Goal: Information Seeking & Learning: Compare options

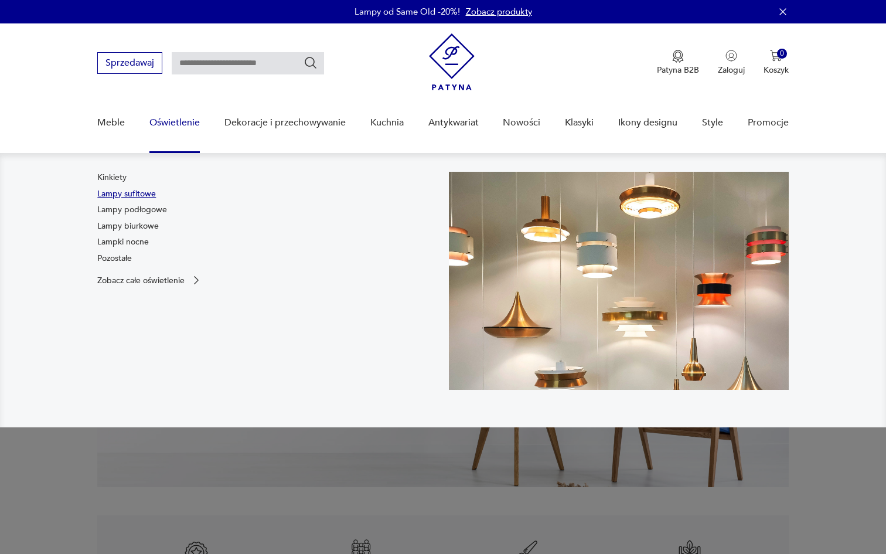
click at [144, 193] on link "Lampy sufitowe" at bounding box center [126, 194] width 59 height 12
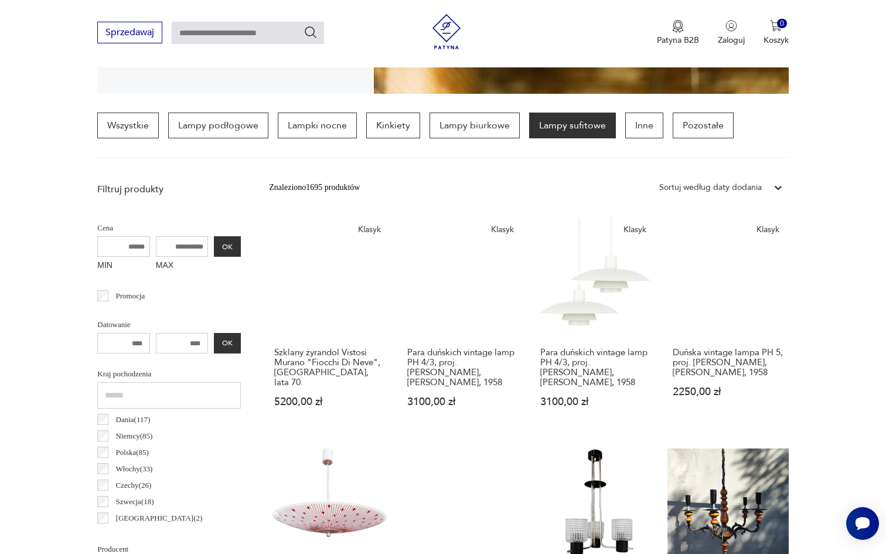
scroll to position [270, 0]
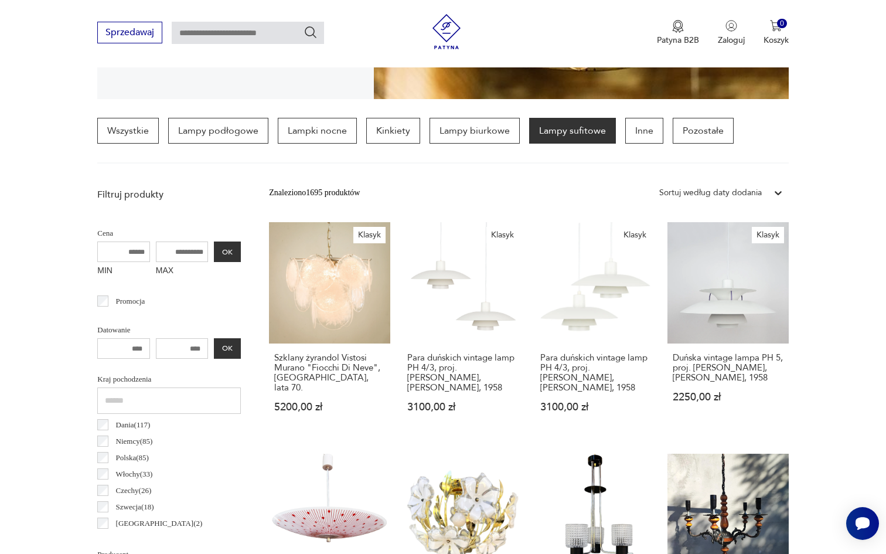
click at [192, 251] on input "MAX" at bounding box center [182, 251] width 53 height 21
type input "***"
click at [216, 254] on button "OK" at bounding box center [227, 251] width 27 height 21
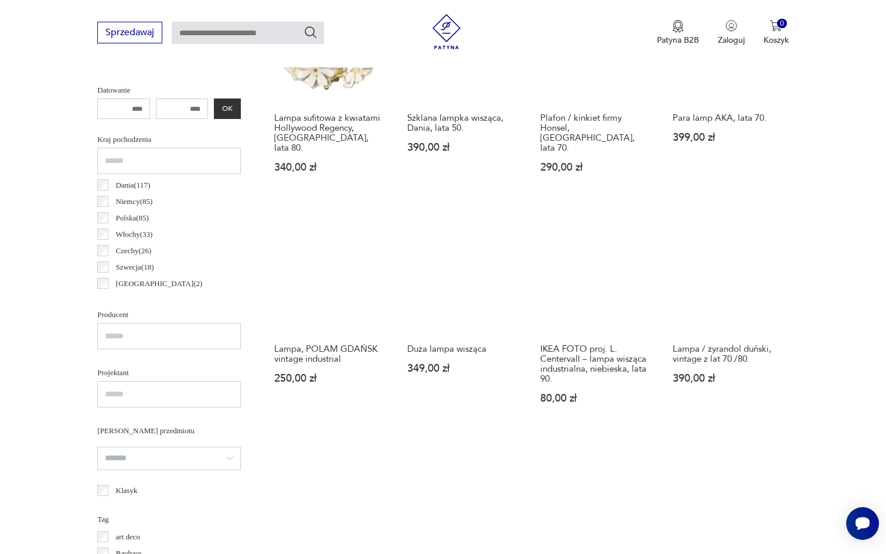
scroll to position [516, 0]
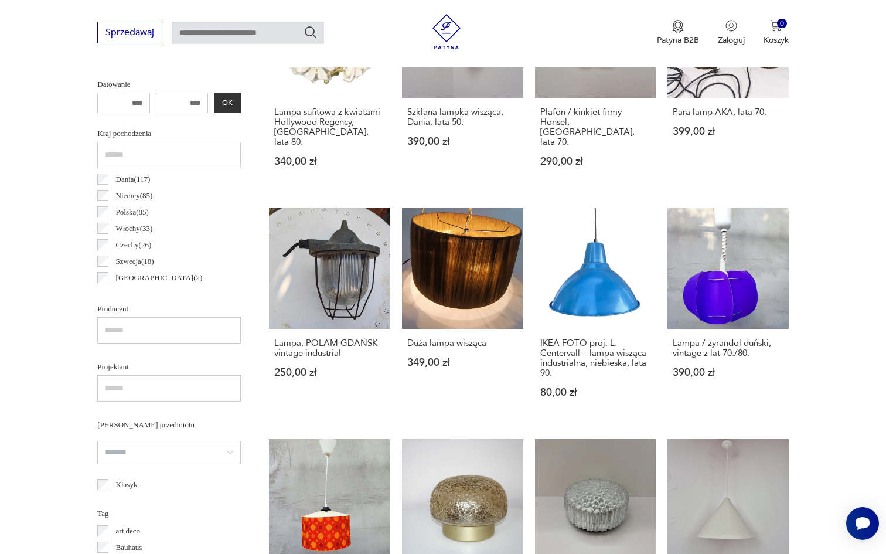
click at [828, 236] on section "Filtruj produkty Cena MIN MAX *** OK Promocja Datowanie OK Kraj pochodzenia Dan…" at bounding box center [443, 475] width 886 height 1077
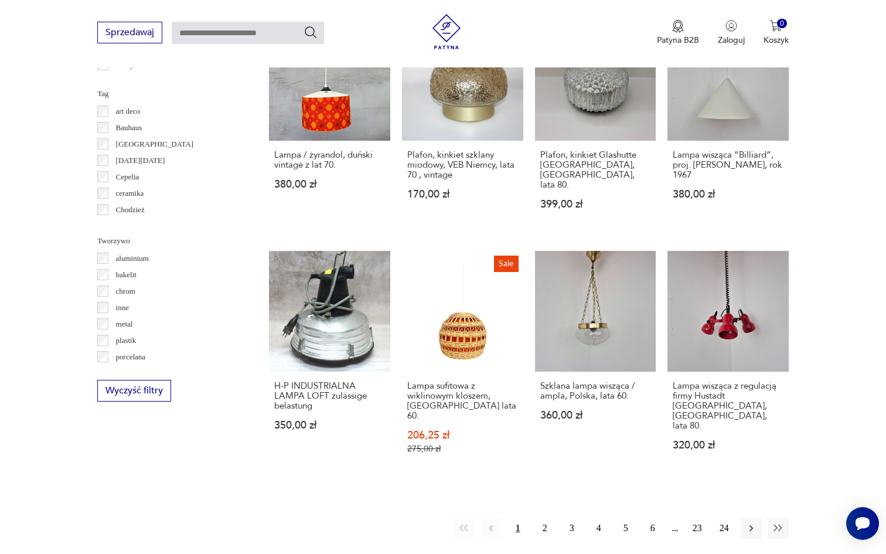
scroll to position [1023, 0]
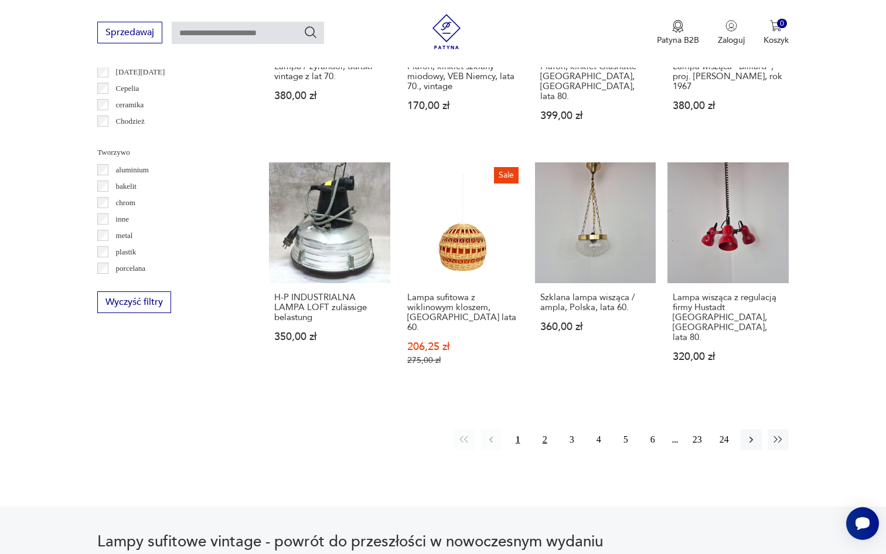
click at [543, 429] on button "2" at bounding box center [544, 439] width 21 height 21
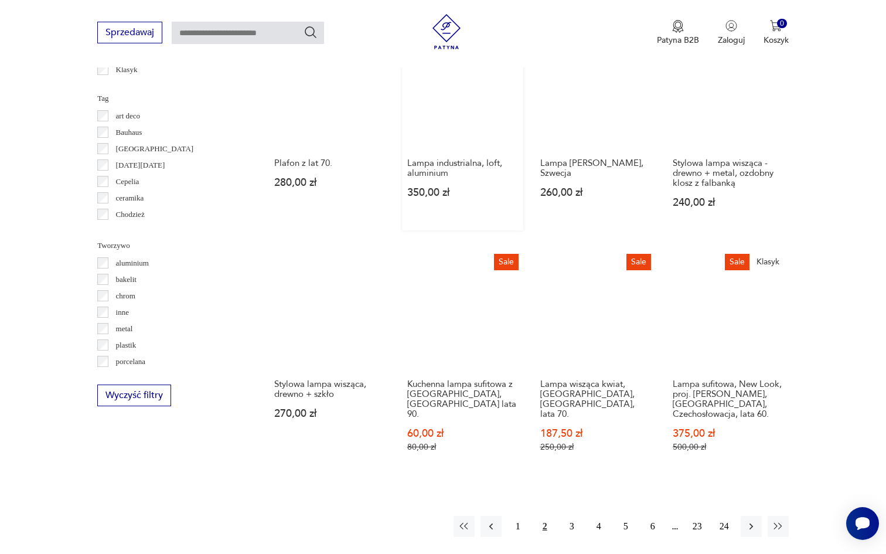
scroll to position [1085, 0]
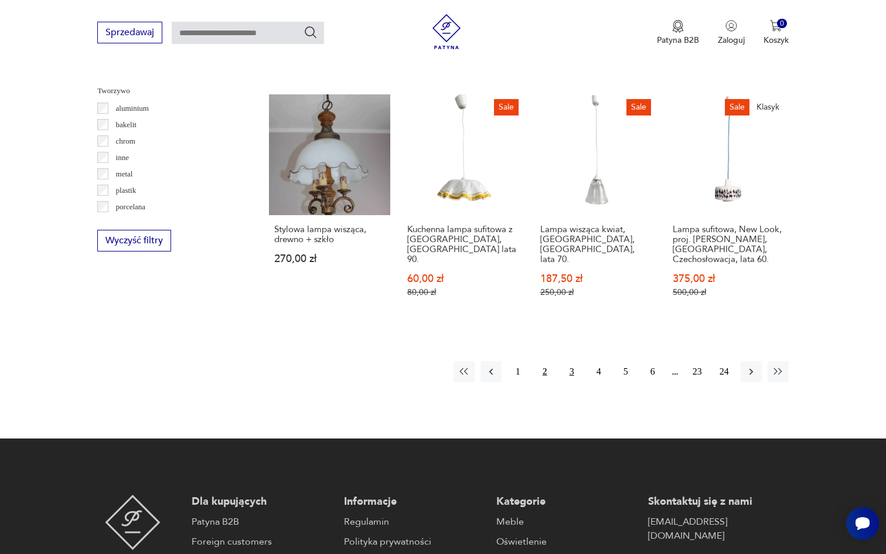
click at [569, 361] on button "3" at bounding box center [571, 371] width 21 height 21
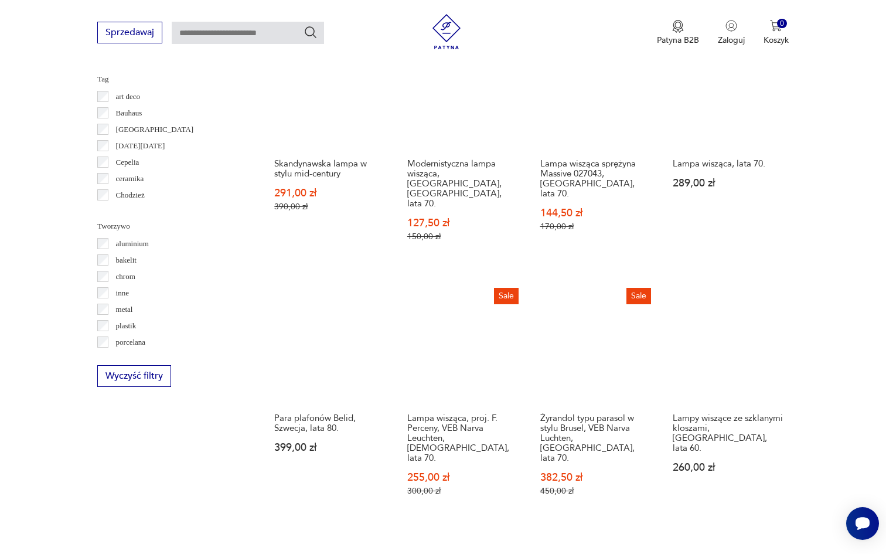
scroll to position [954, 0]
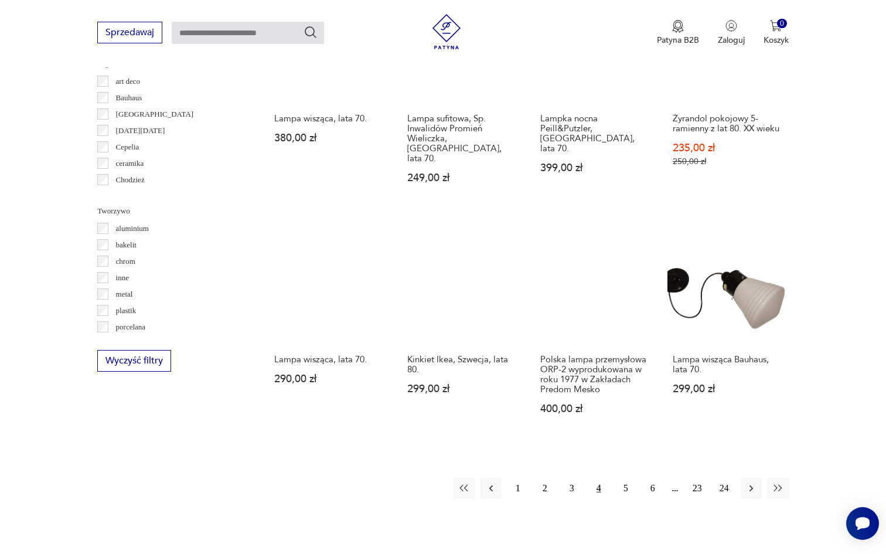
scroll to position [974, 0]
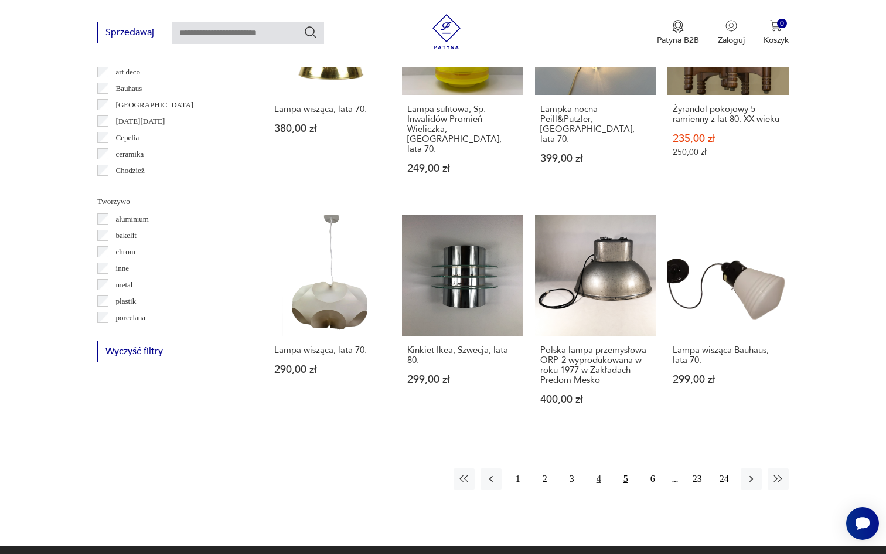
click at [622, 468] on button "5" at bounding box center [625, 478] width 21 height 21
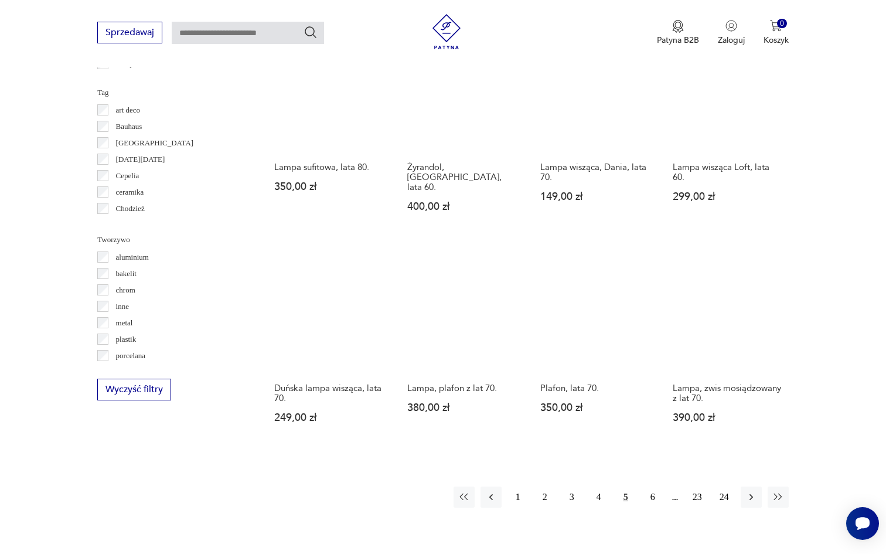
scroll to position [938, 0]
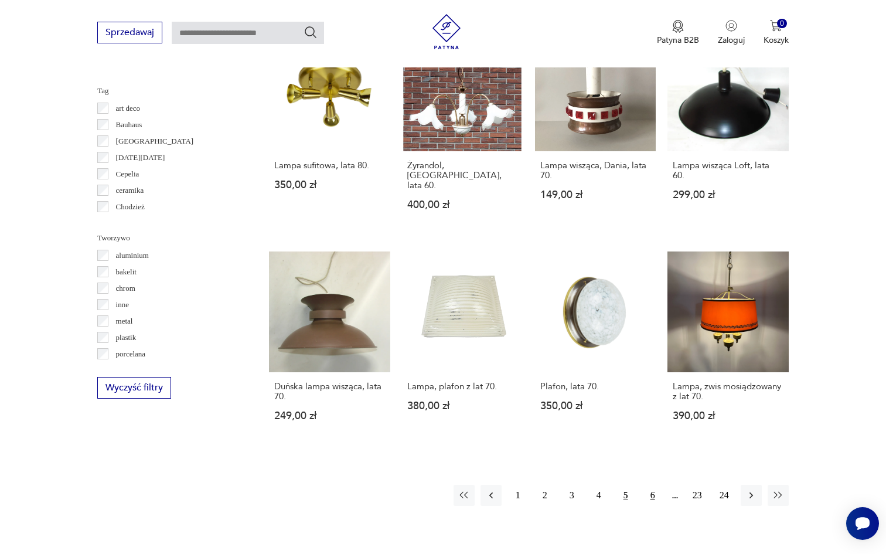
click at [646, 485] on button "6" at bounding box center [652, 495] width 21 height 21
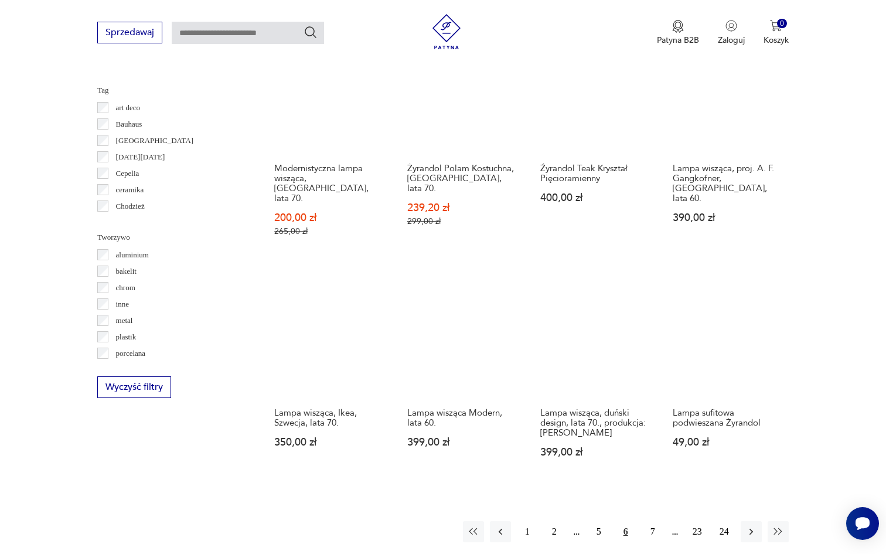
scroll to position [971, 0]
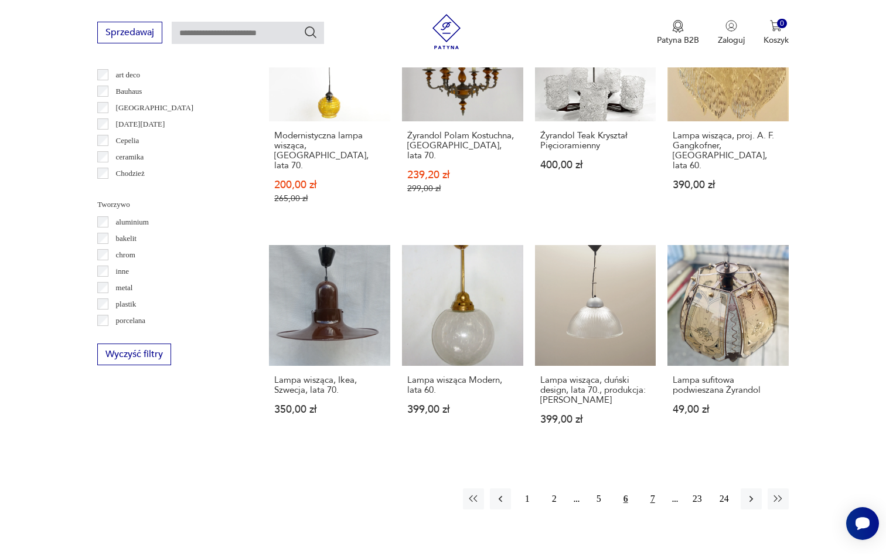
click at [650, 488] on button "7" at bounding box center [652, 498] width 21 height 21
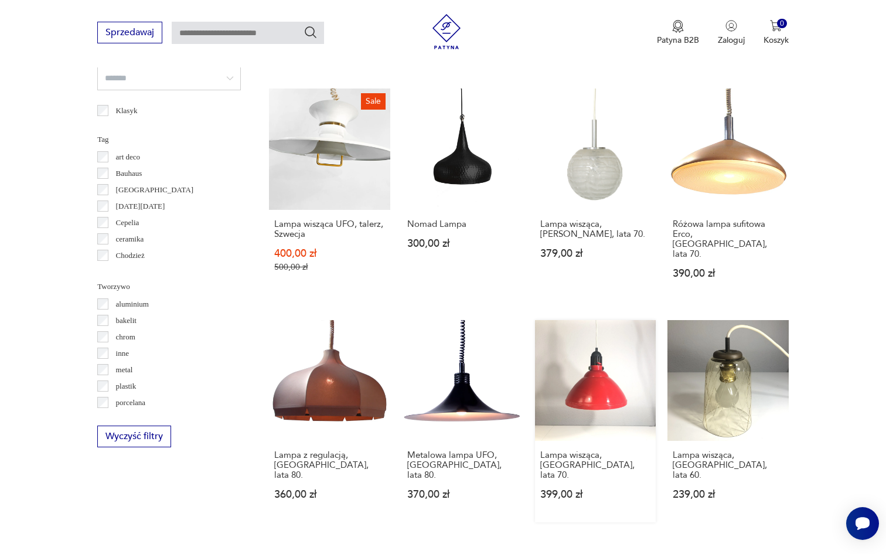
scroll to position [903, 0]
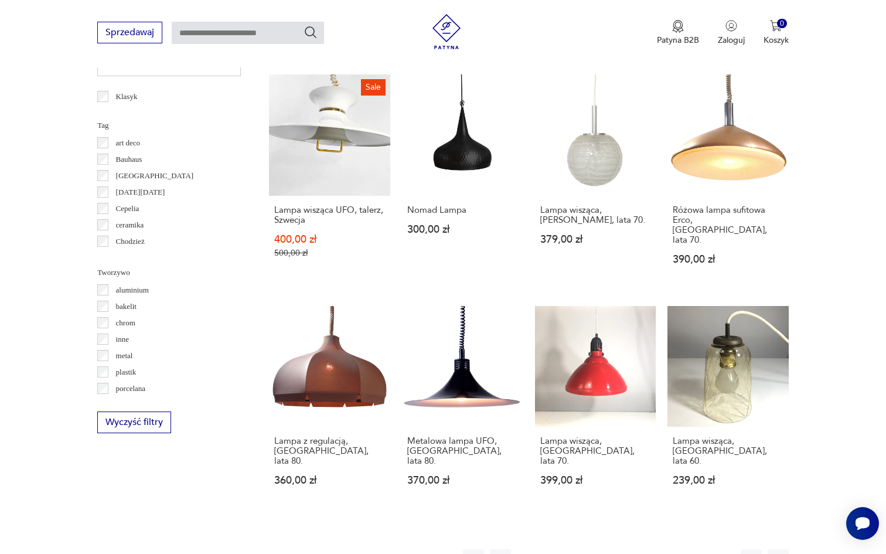
click at [651, 549] on button "8" at bounding box center [652, 559] width 21 height 21
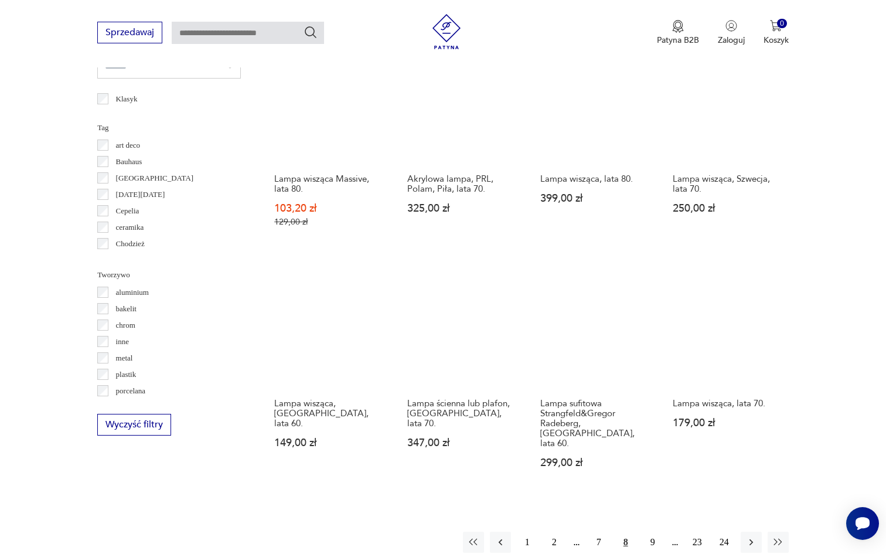
scroll to position [902, 0]
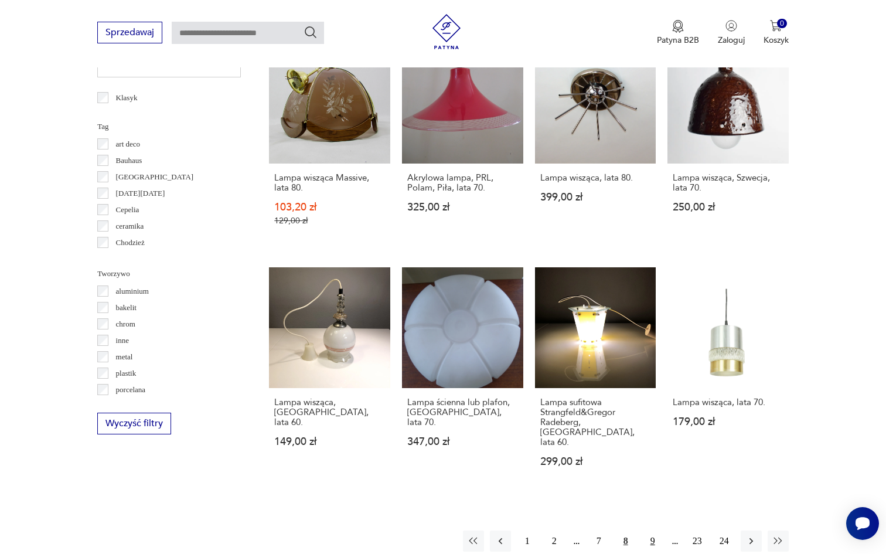
click at [650, 530] on button "9" at bounding box center [652, 540] width 21 height 21
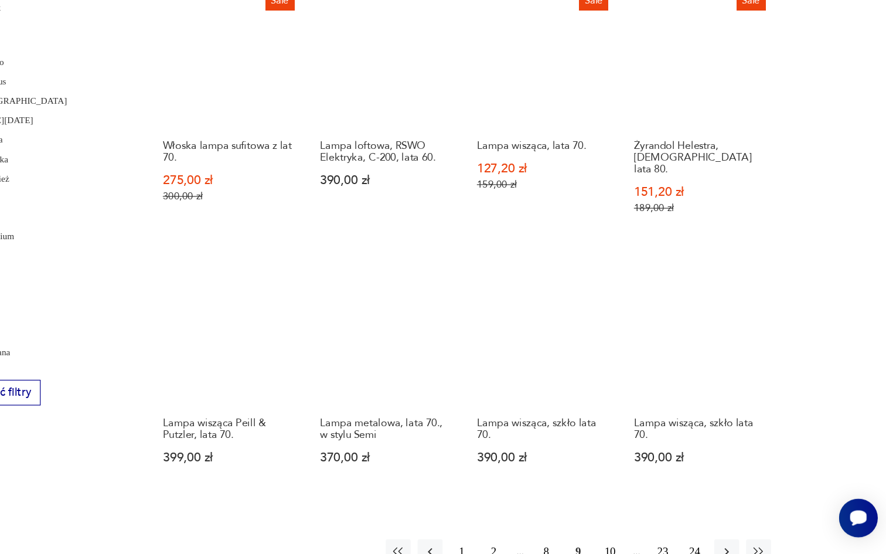
scroll to position [909, 0]
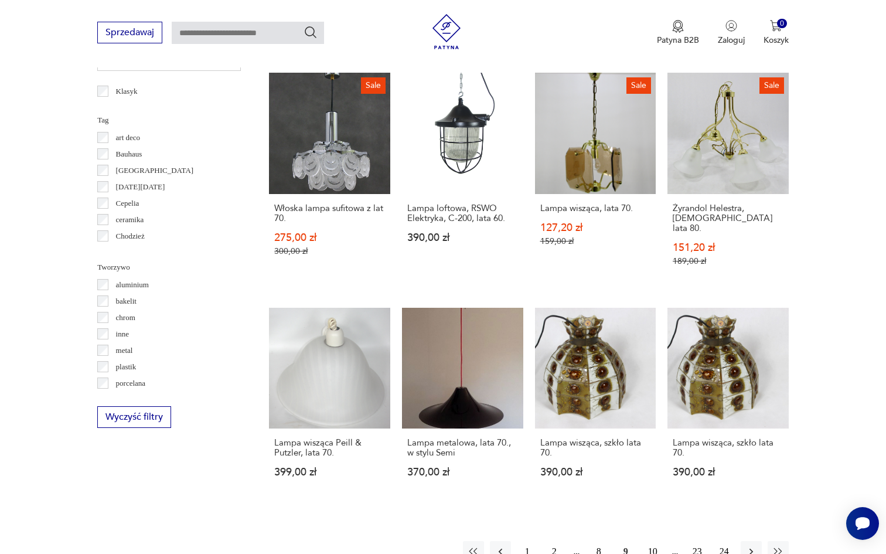
click at [656, 541] on button "10" at bounding box center [652, 551] width 21 height 21
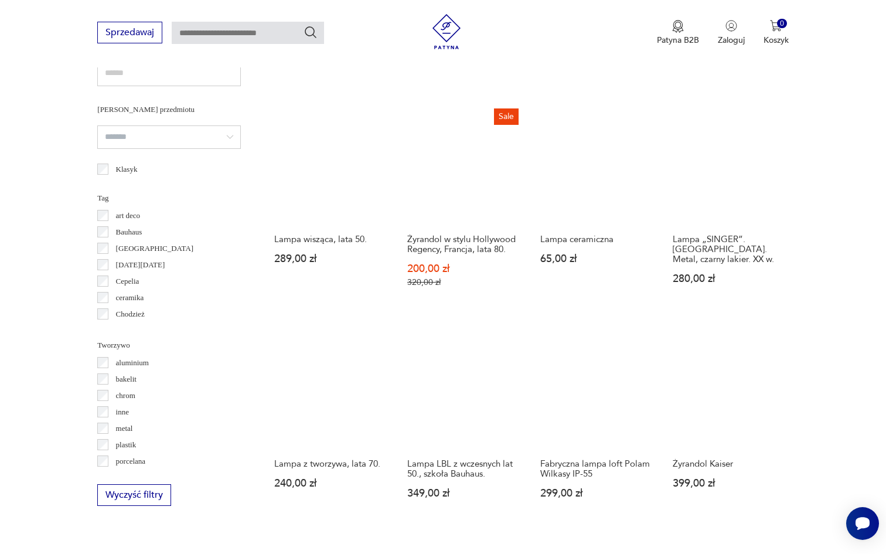
scroll to position [970, 0]
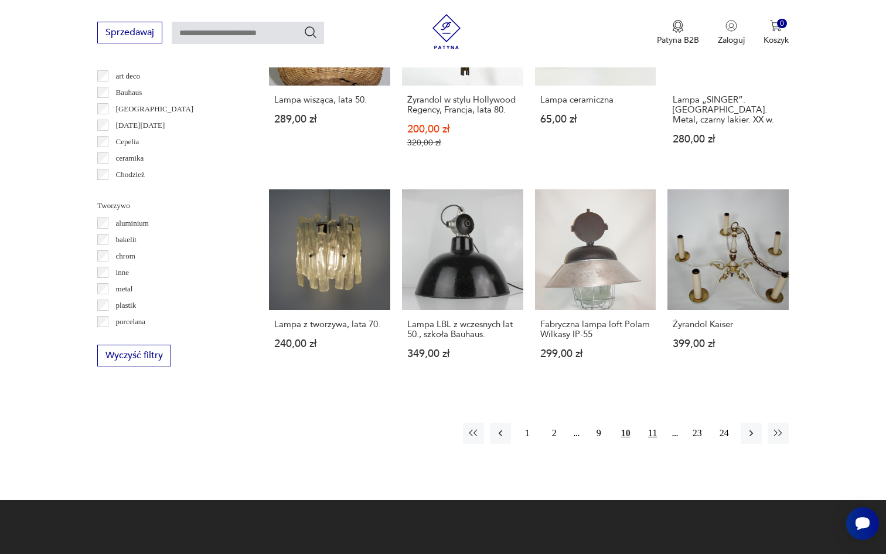
click at [654, 431] on button "11" at bounding box center [652, 432] width 21 height 21
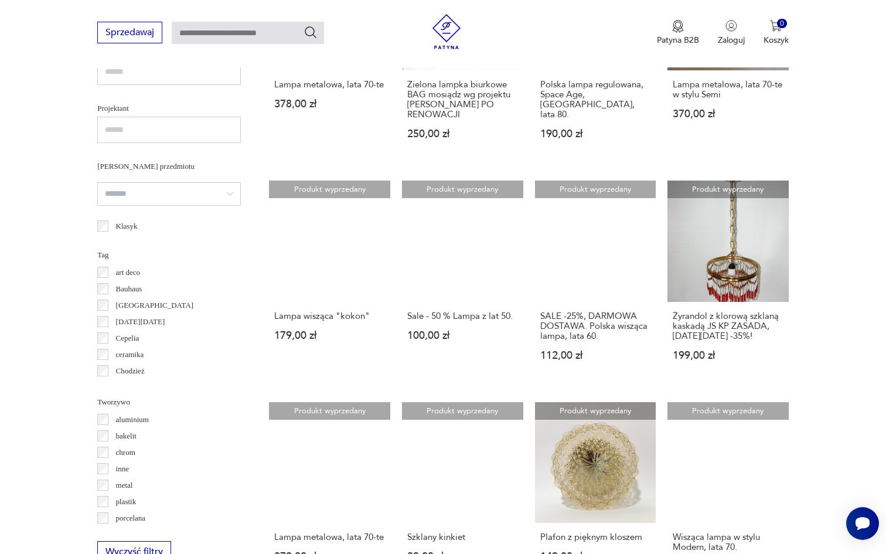
scroll to position [359, 0]
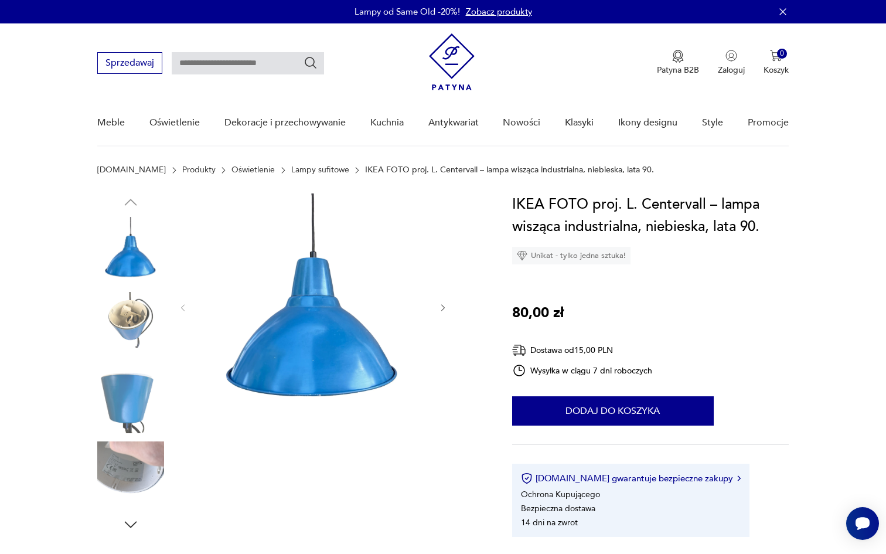
click at [143, 391] on img at bounding box center [130, 399] width 67 height 67
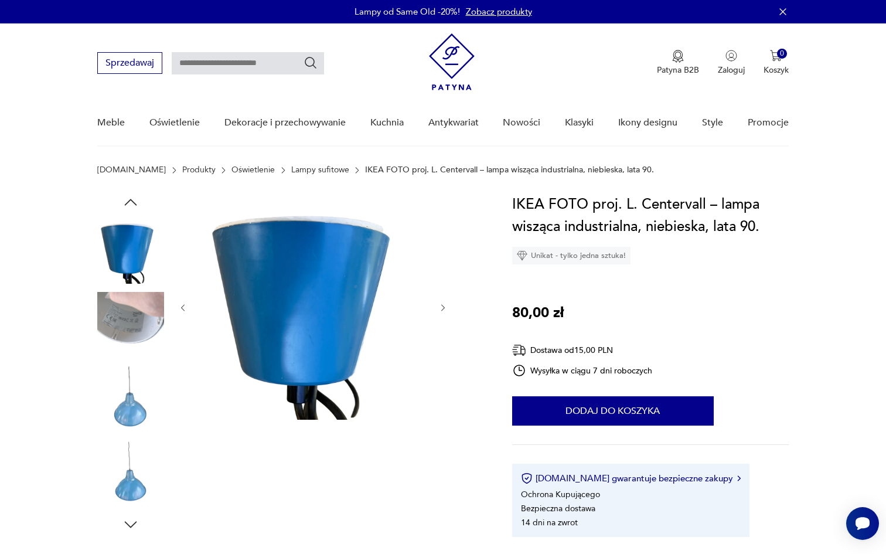
click at [138, 390] on img at bounding box center [130, 399] width 67 height 67
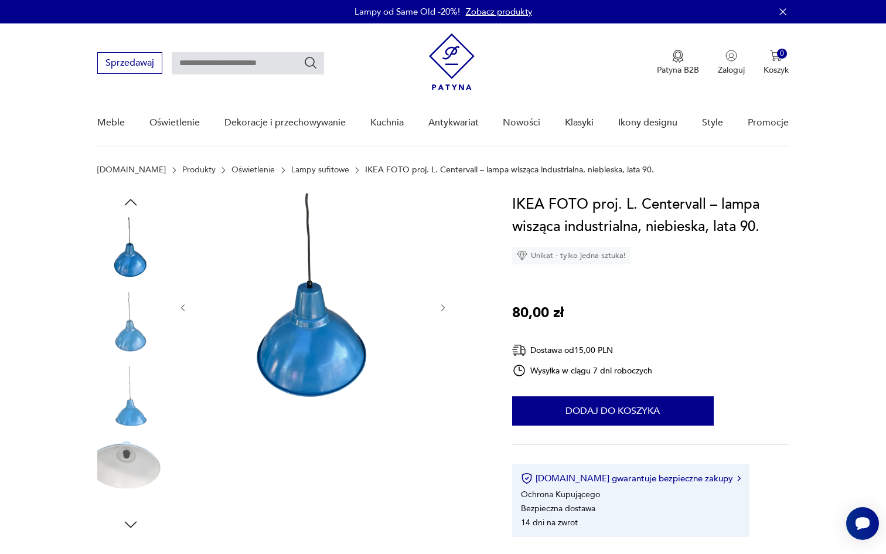
click at [133, 398] on img at bounding box center [130, 399] width 67 height 67
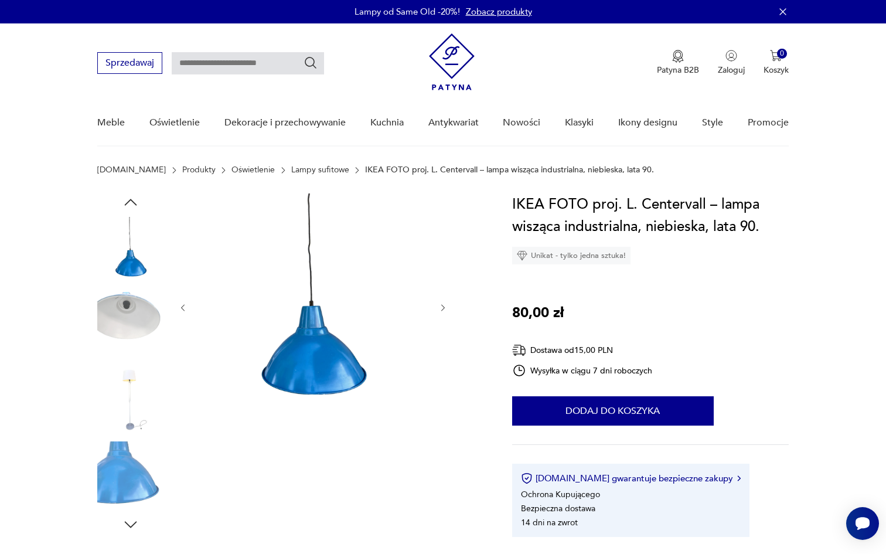
click at [128, 415] on img at bounding box center [130, 399] width 67 height 67
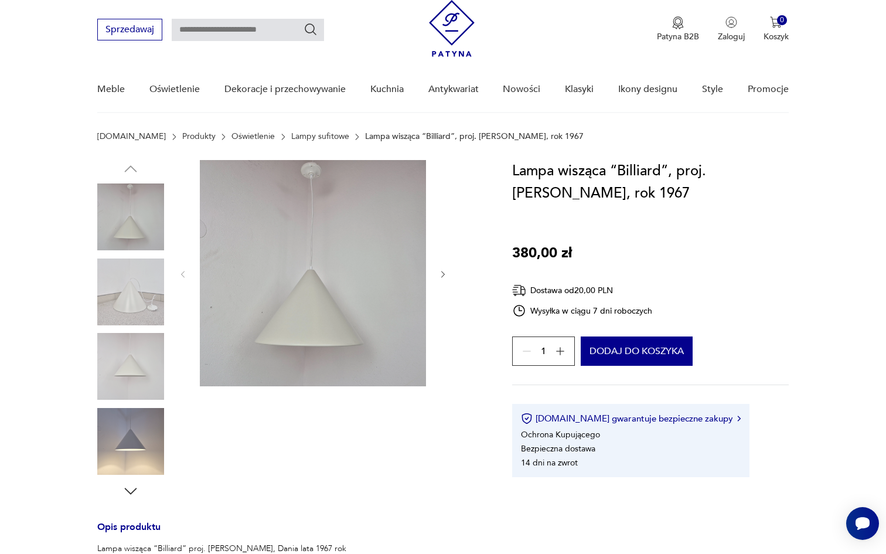
scroll to position [45, 0]
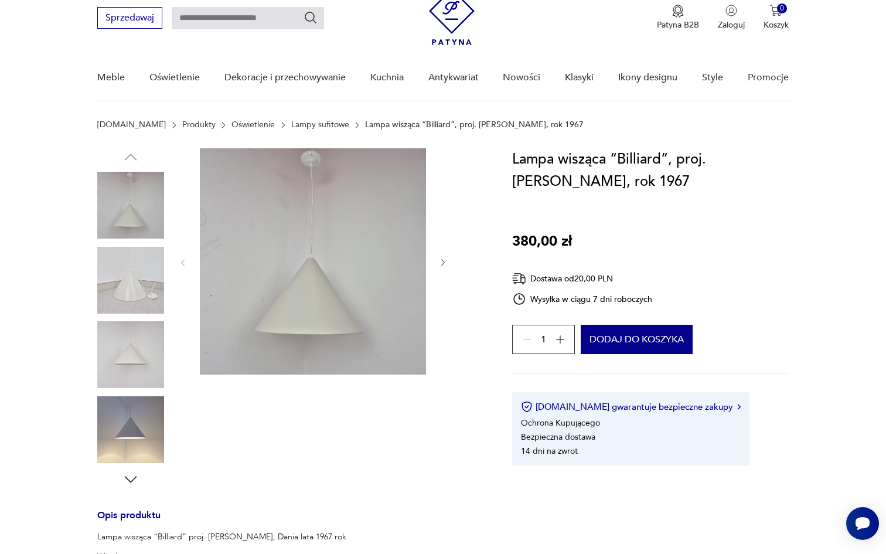
click at [390, 418] on div at bounding box center [312, 318] width 269 height 340
click at [139, 293] on img at bounding box center [130, 280] width 67 height 67
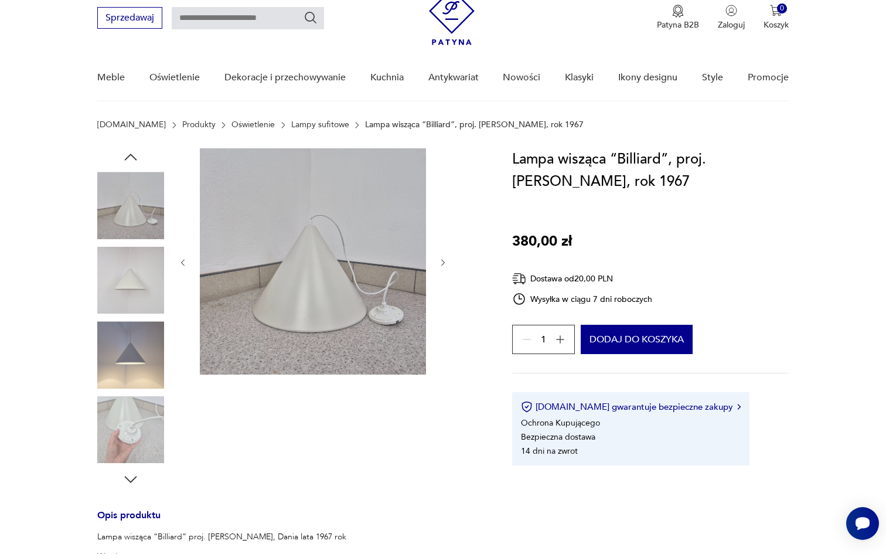
click at [129, 381] on img at bounding box center [130, 354] width 67 height 67
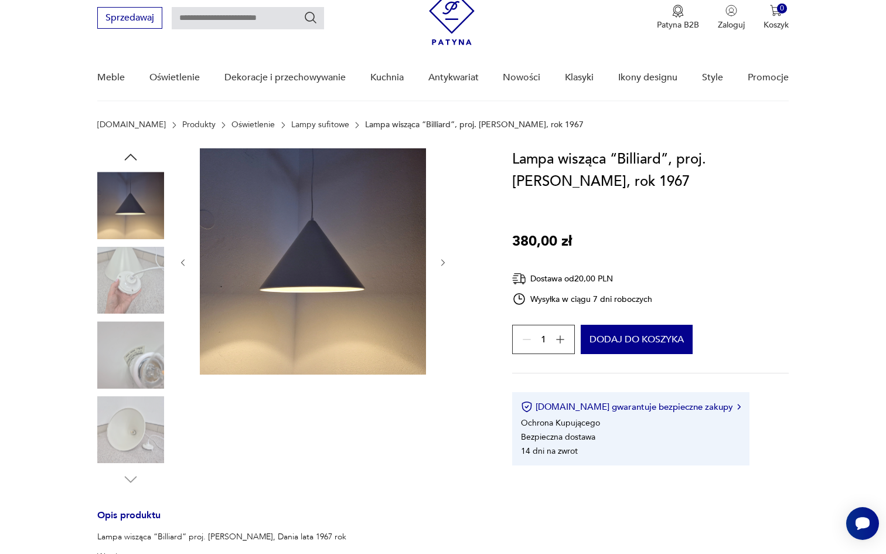
click at [141, 345] on img at bounding box center [130, 354] width 67 height 67
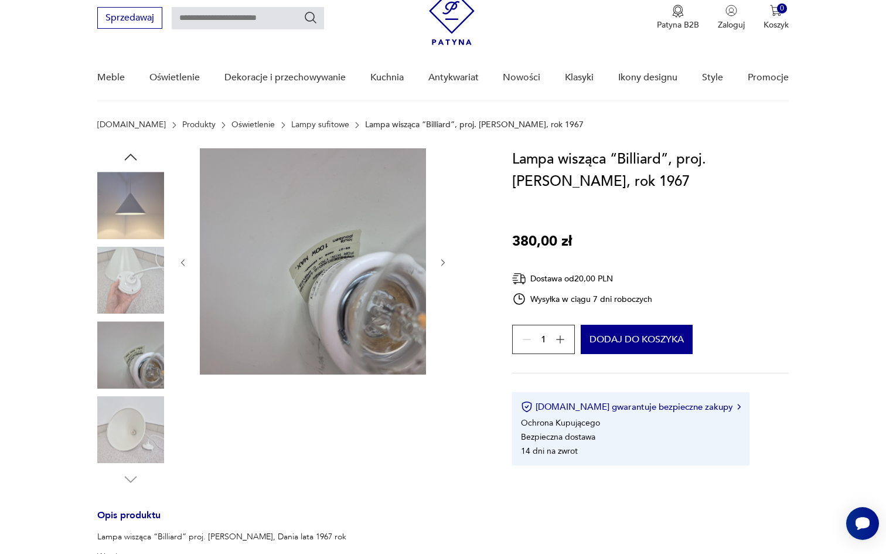
click at [149, 421] on img at bounding box center [130, 429] width 67 height 67
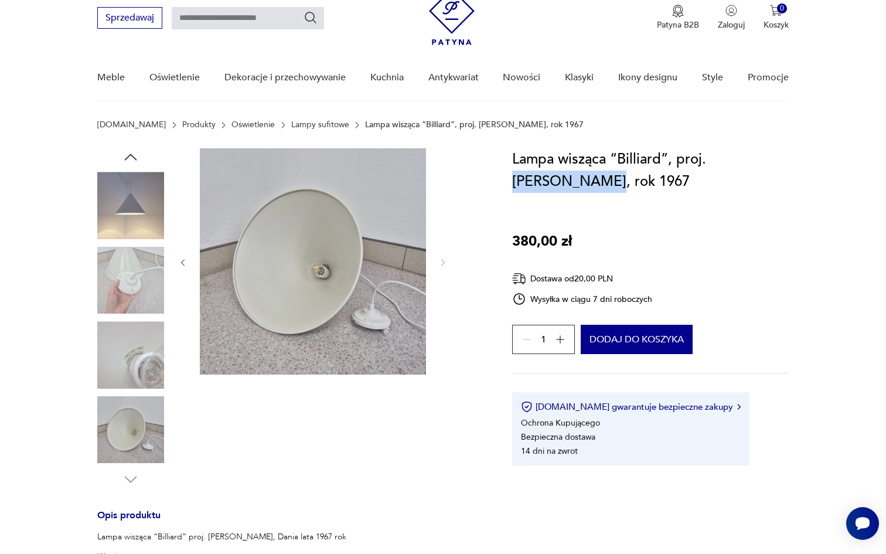
drag, startPoint x: 709, startPoint y: 163, endPoint x: 559, endPoint y: 180, distance: 151.5
click at [559, 180] on h1 "Lampa wisząca “Billiard”, proj. [PERSON_NAME], rok 1967" at bounding box center [650, 170] width 277 height 45
copy h1 "[PERSON_NAME]"
click at [121, 224] on img at bounding box center [130, 205] width 67 height 67
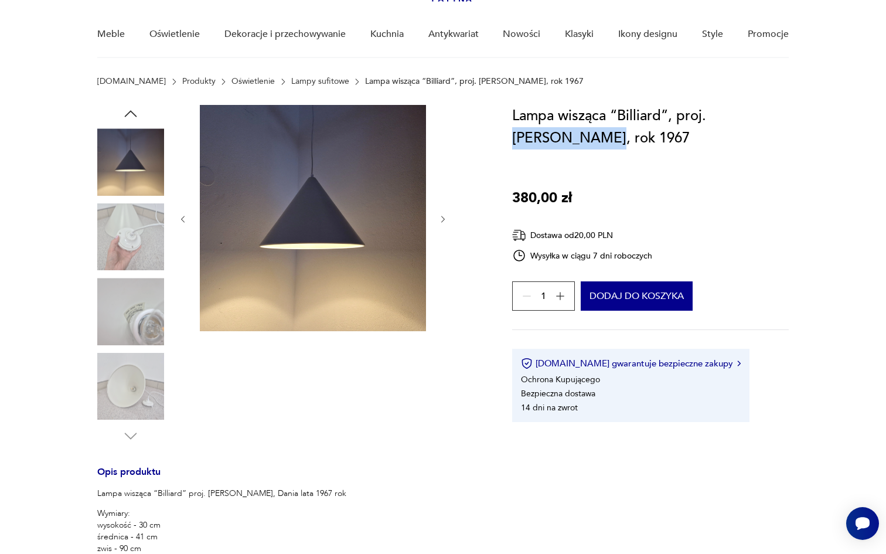
scroll to position [112, 0]
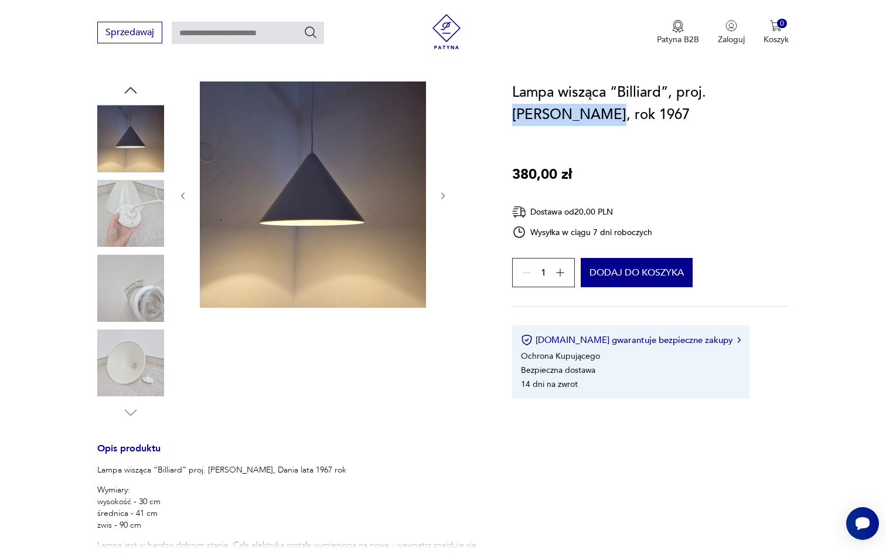
click at [132, 367] on img at bounding box center [130, 362] width 67 height 67
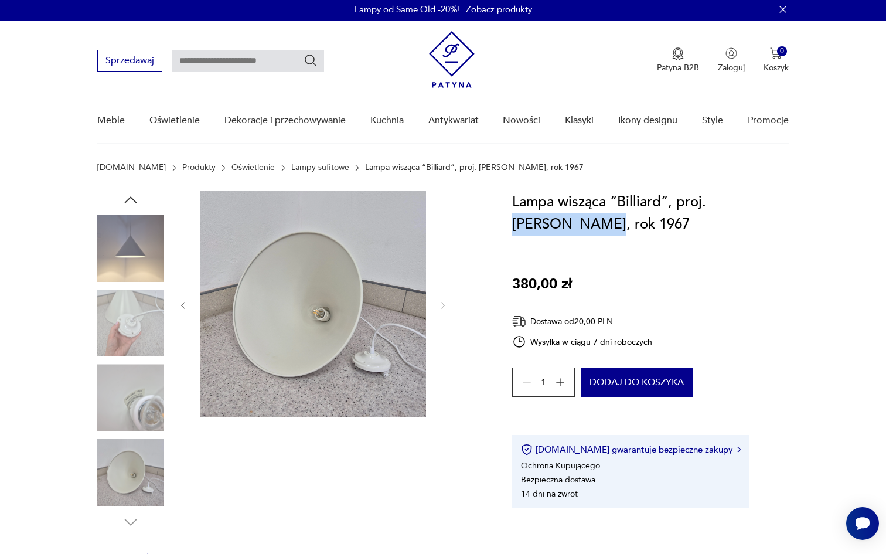
scroll to position [0, 0]
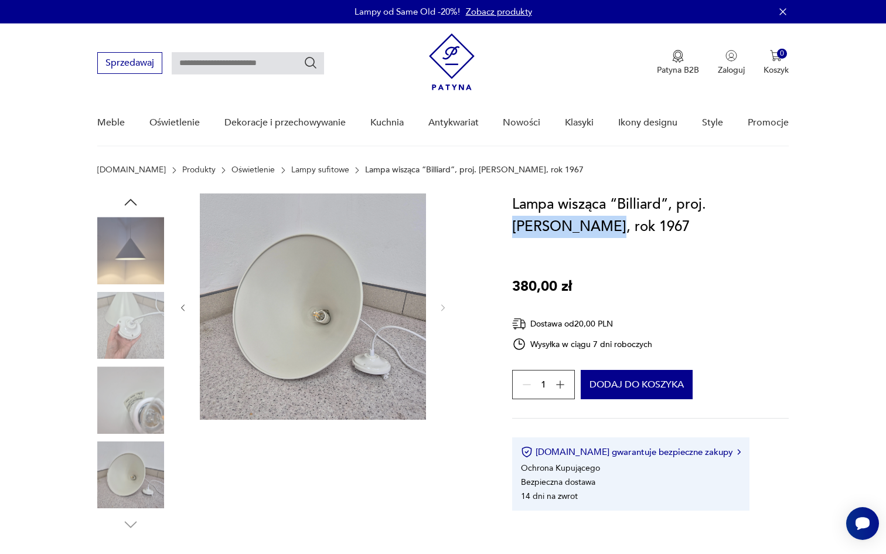
click at [128, 300] on img at bounding box center [130, 325] width 67 height 67
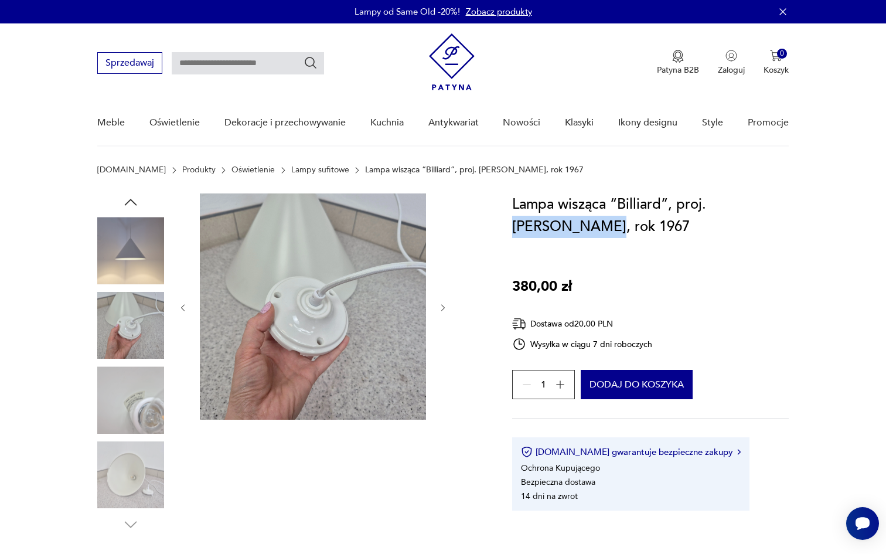
click at [124, 237] on img at bounding box center [130, 250] width 67 height 67
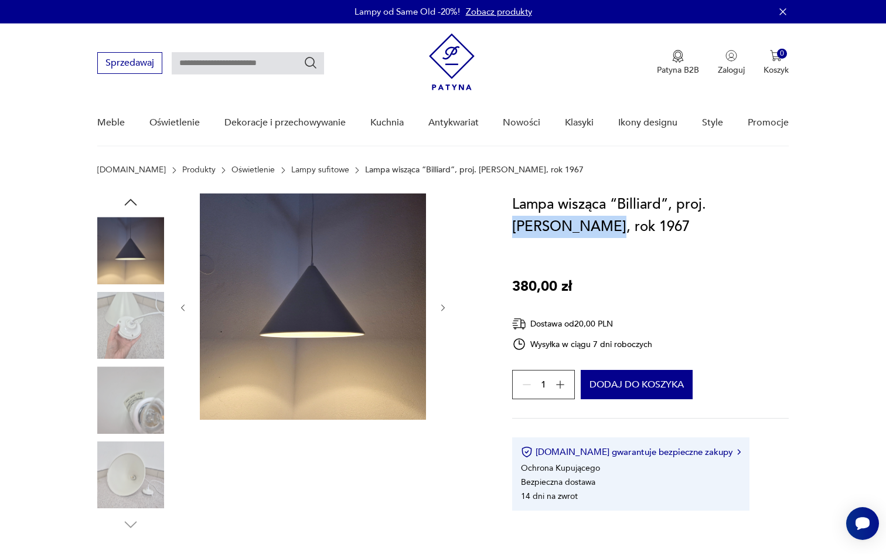
click at [128, 206] on icon "button" at bounding box center [131, 202] width 18 height 18
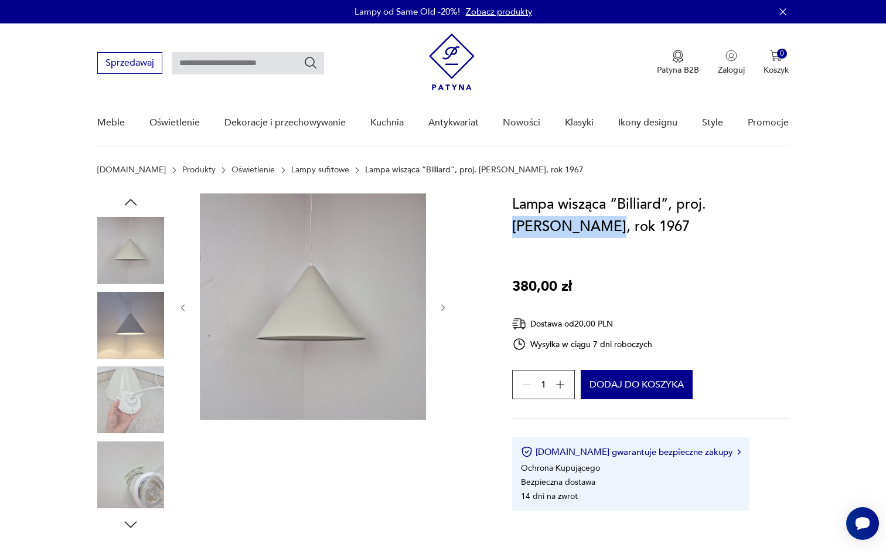
click at [128, 206] on icon "button" at bounding box center [131, 202] width 18 height 18
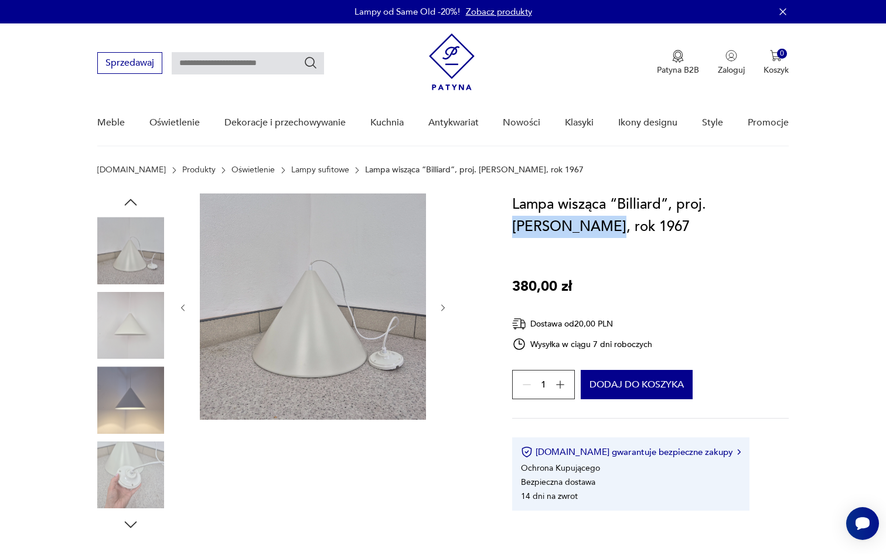
click at [128, 206] on icon "button" at bounding box center [131, 202] width 18 height 18
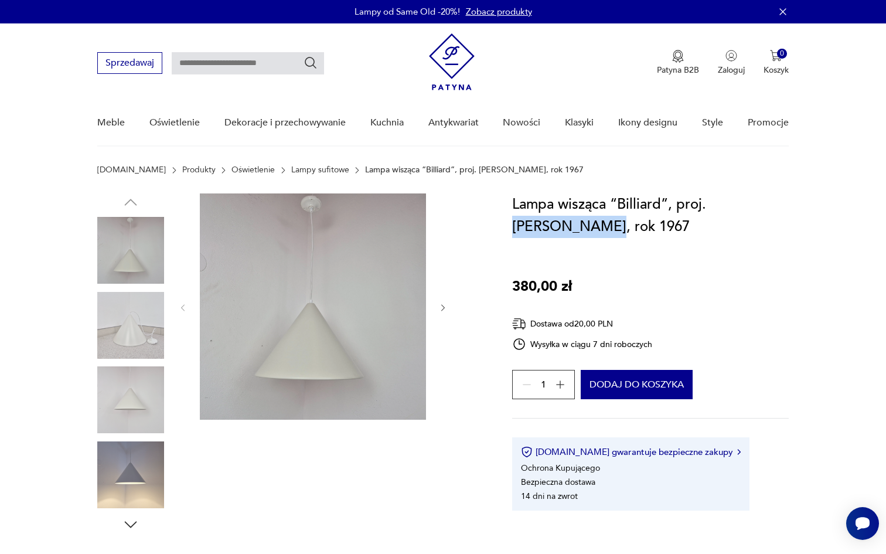
click at [321, 369] on img at bounding box center [313, 306] width 226 height 226
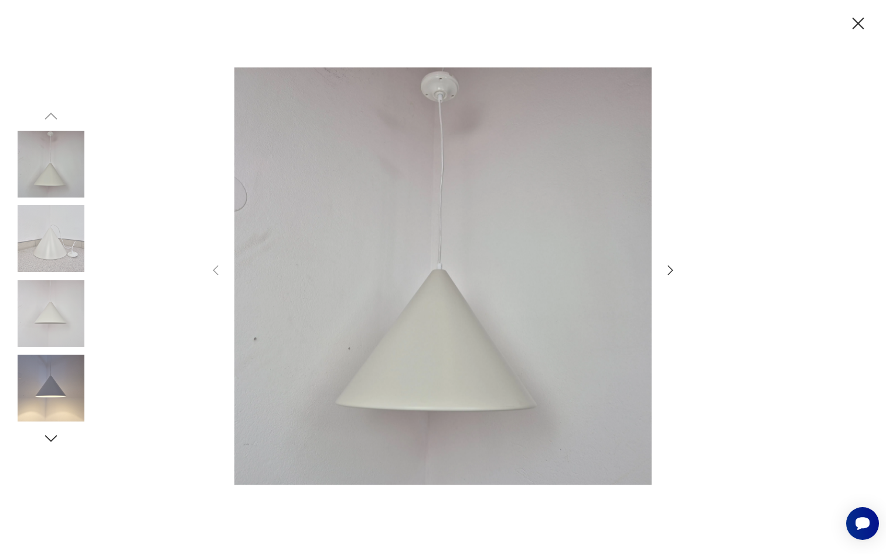
click at [81, 389] on img at bounding box center [51, 387] width 67 height 67
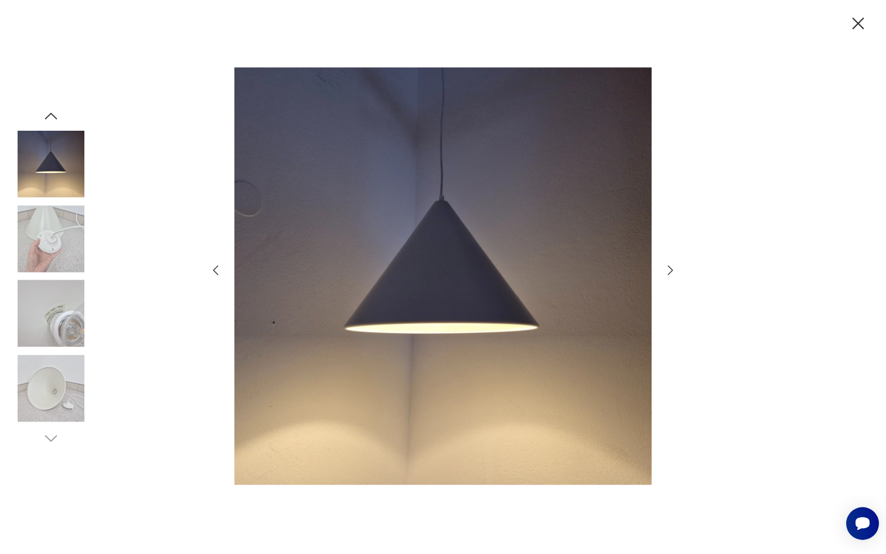
click at [60, 392] on img at bounding box center [51, 387] width 67 height 67
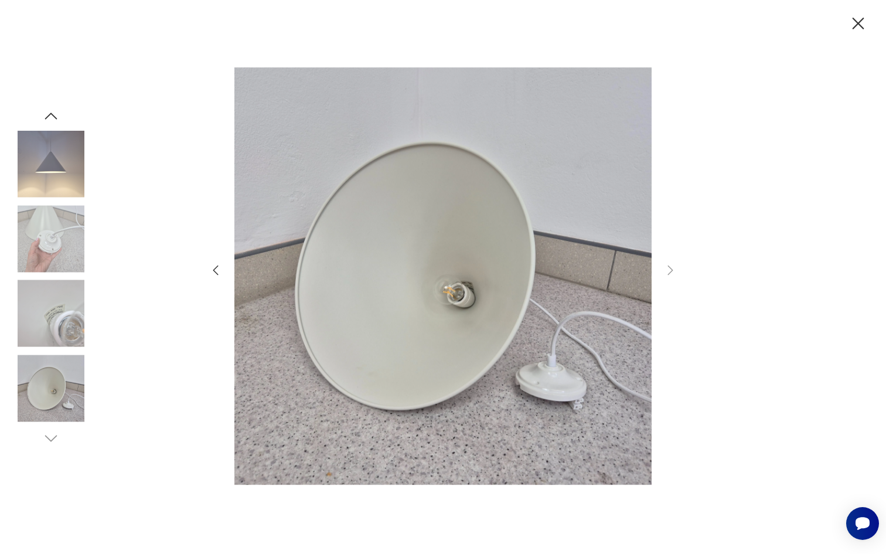
click at [49, 165] on img at bounding box center [51, 164] width 67 height 67
